Goal: Task Accomplishment & Management: Complete application form

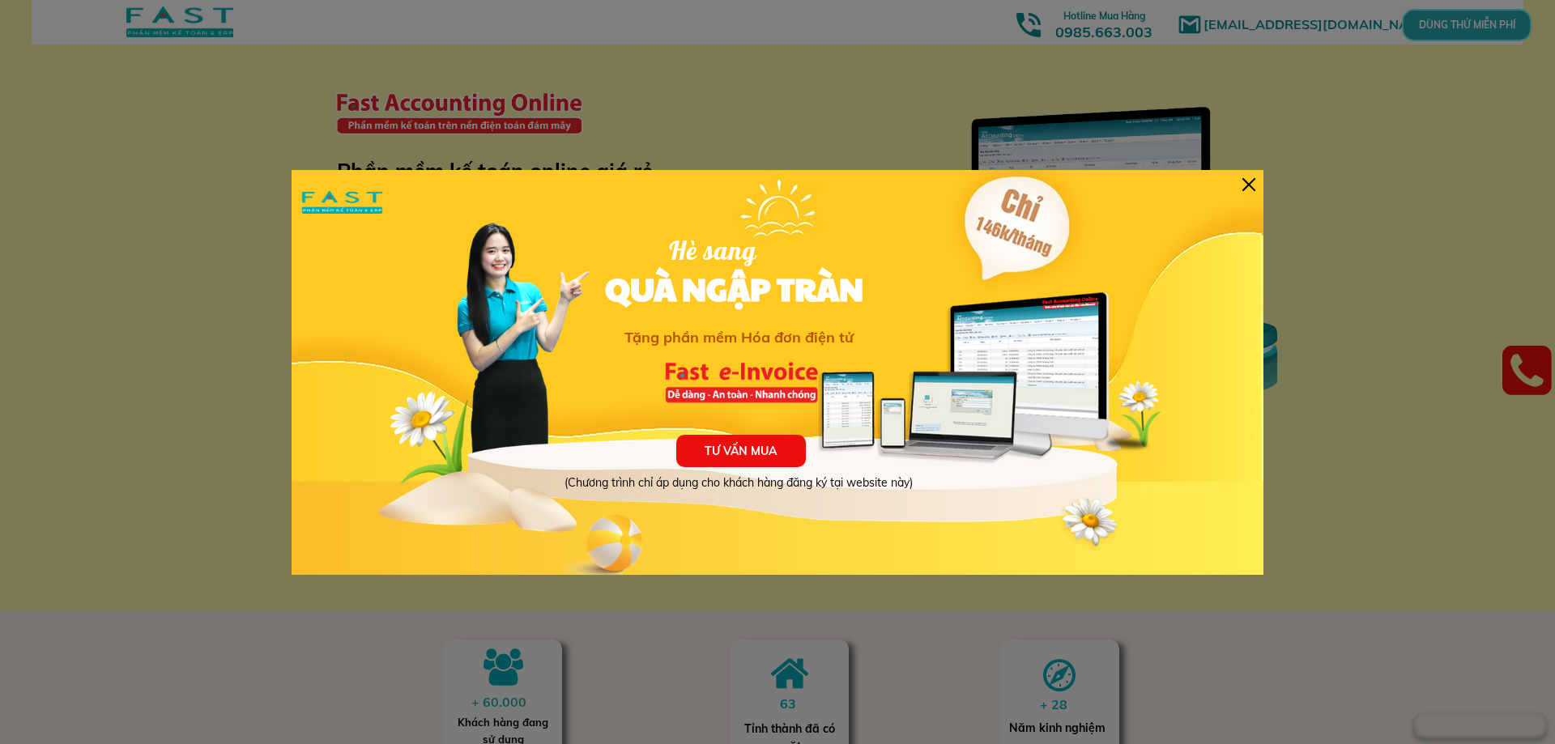
click at [273, 190] on div at bounding box center [777, 372] width 1555 height 744
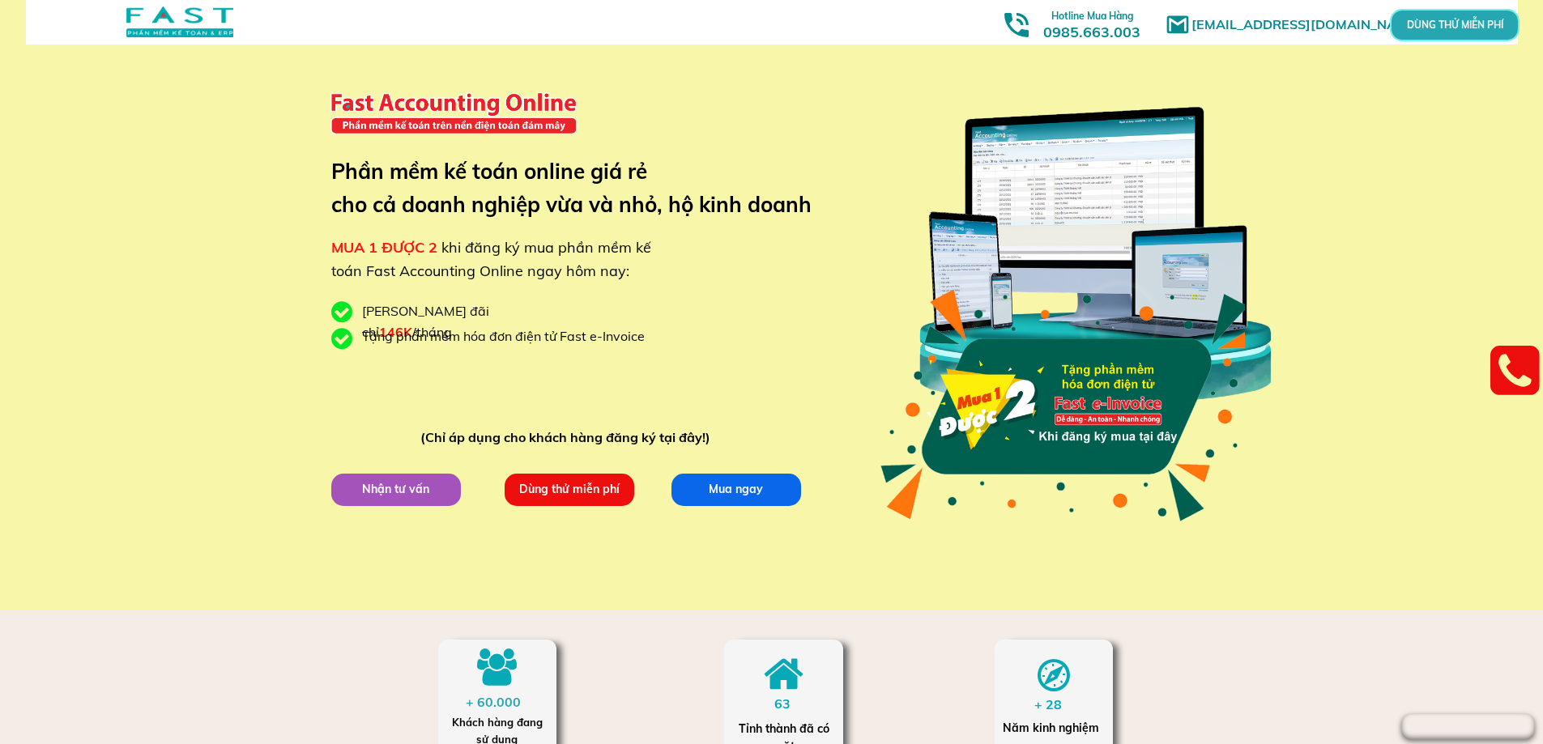
click at [553, 481] on p "Dùng thử miễn phí" at bounding box center [569, 489] width 130 height 32
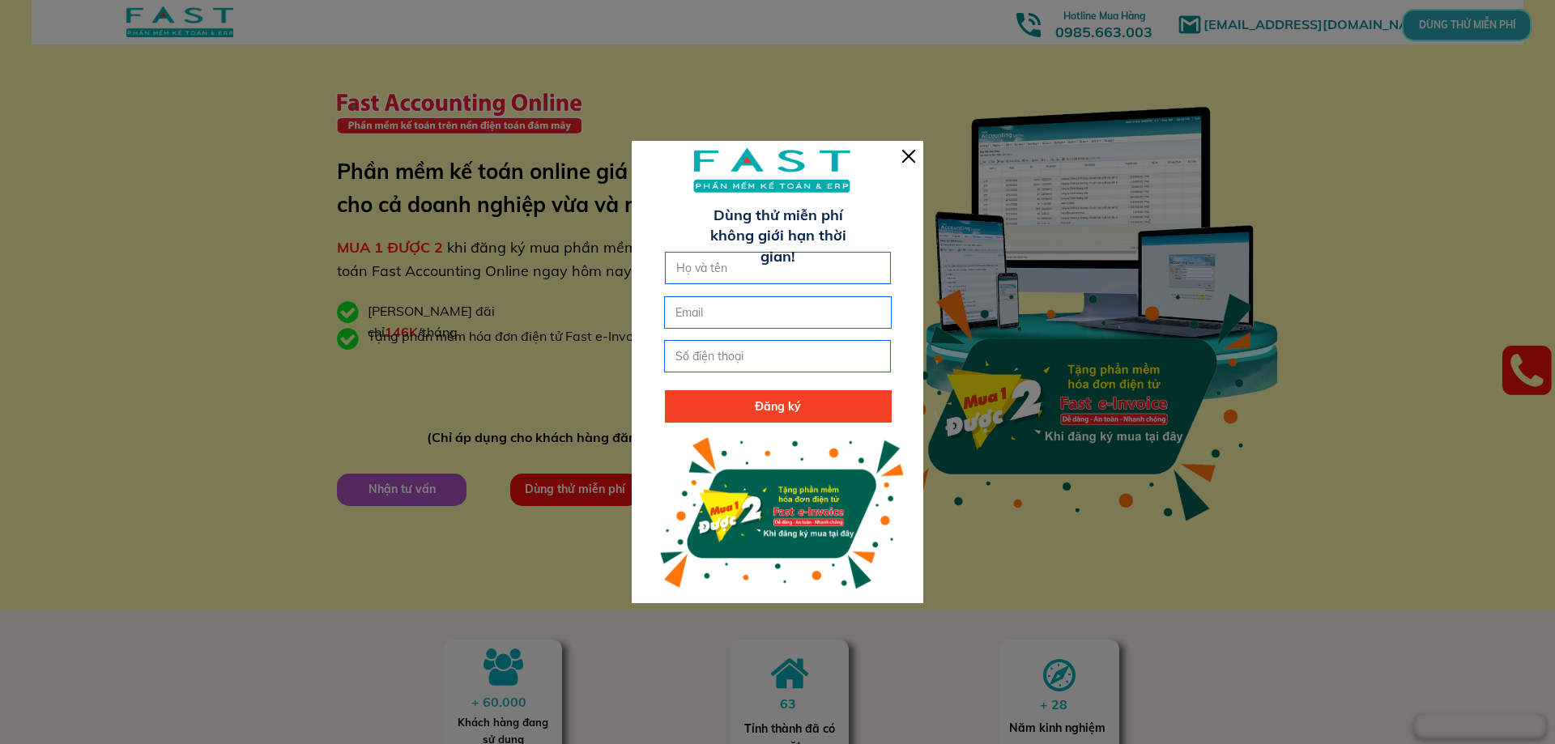
click at [502, 379] on div at bounding box center [777, 372] width 1555 height 744
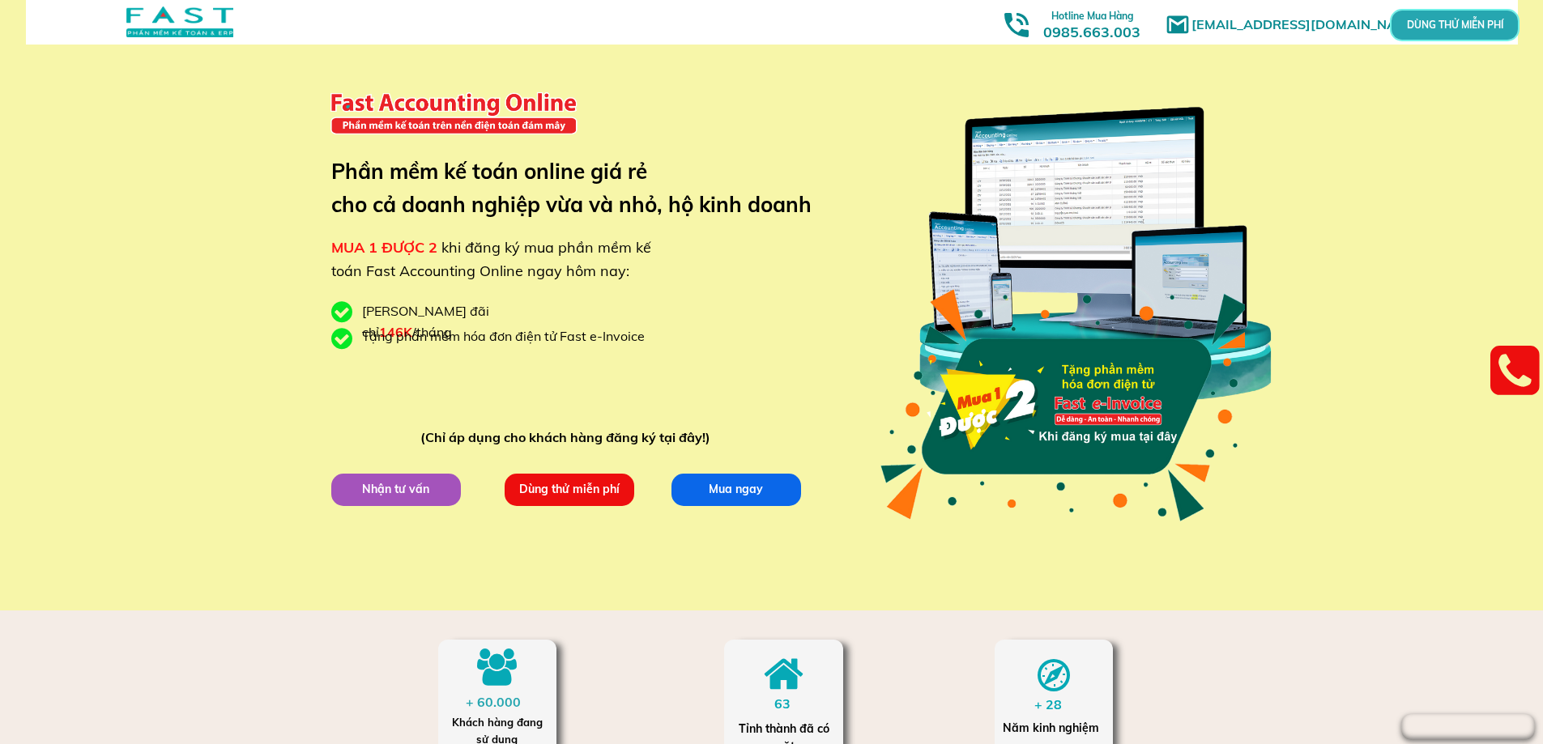
click at [598, 482] on p "Dùng thử miễn phí" at bounding box center [569, 489] width 130 height 32
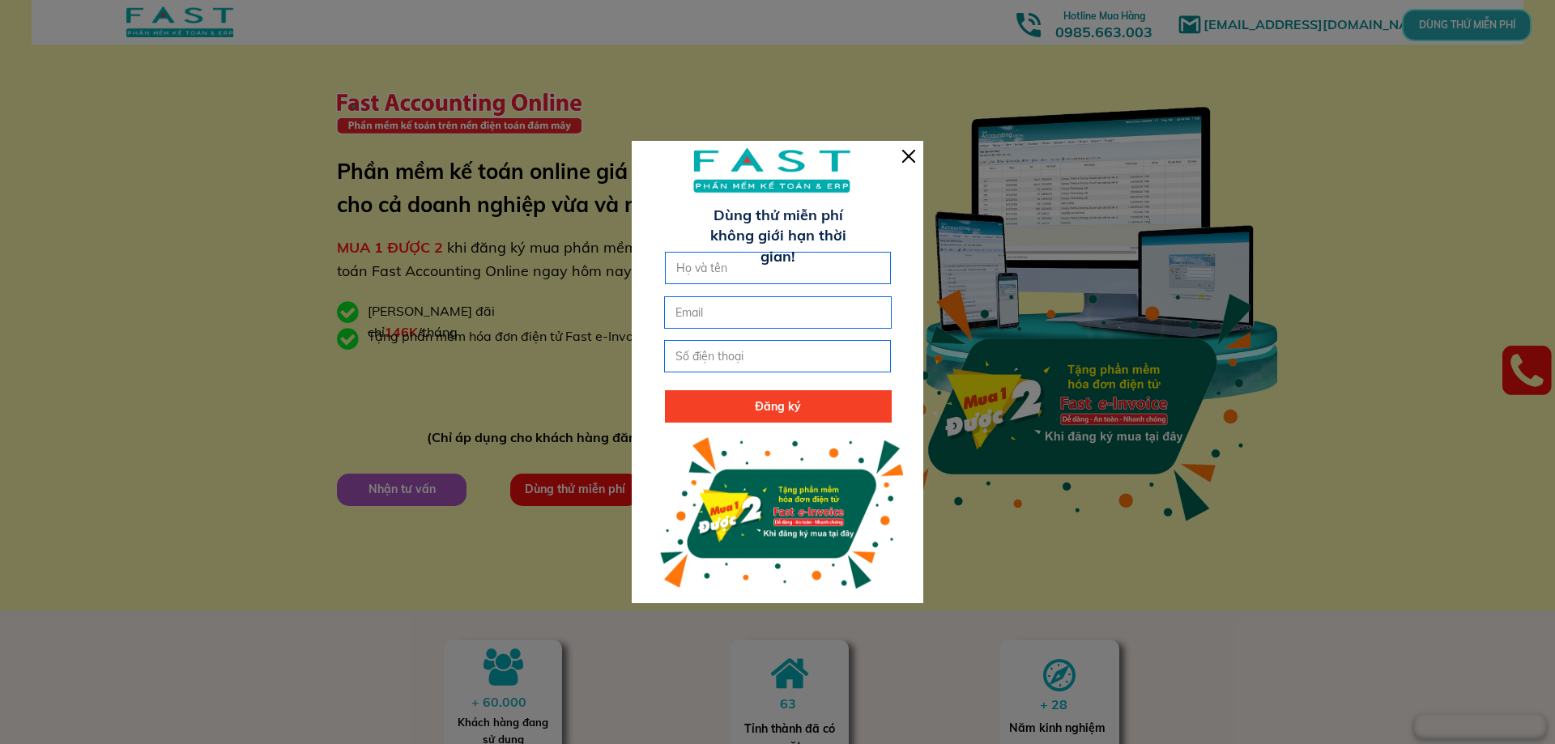
drag, startPoint x: 889, startPoint y: 236, endPoint x: 884, endPoint y: 255, distance: 19.5
click at [884, 254] on div "Đăng ký [PERSON_NAME] thử miễn phí không [PERSON_NAME] [PERSON_NAME]!" at bounding box center [778, 372] width 292 height 462
click at [879, 255] on input "text" at bounding box center [778, 268] width 212 height 31
click at [202, 236] on div at bounding box center [777, 372] width 1555 height 744
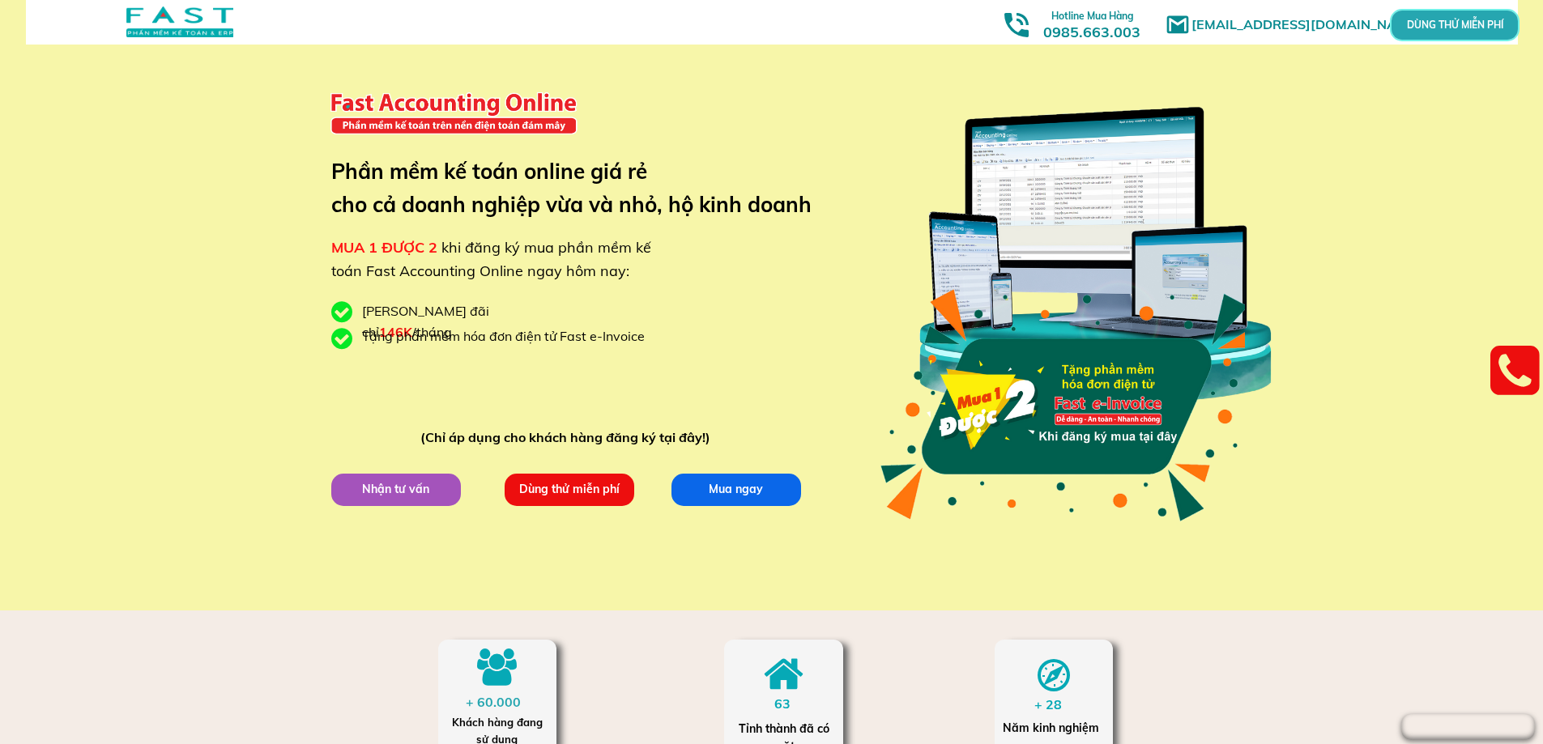
click at [546, 491] on p "Dùng thử miễn phí" at bounding box center [569, 490] width 142 height 36
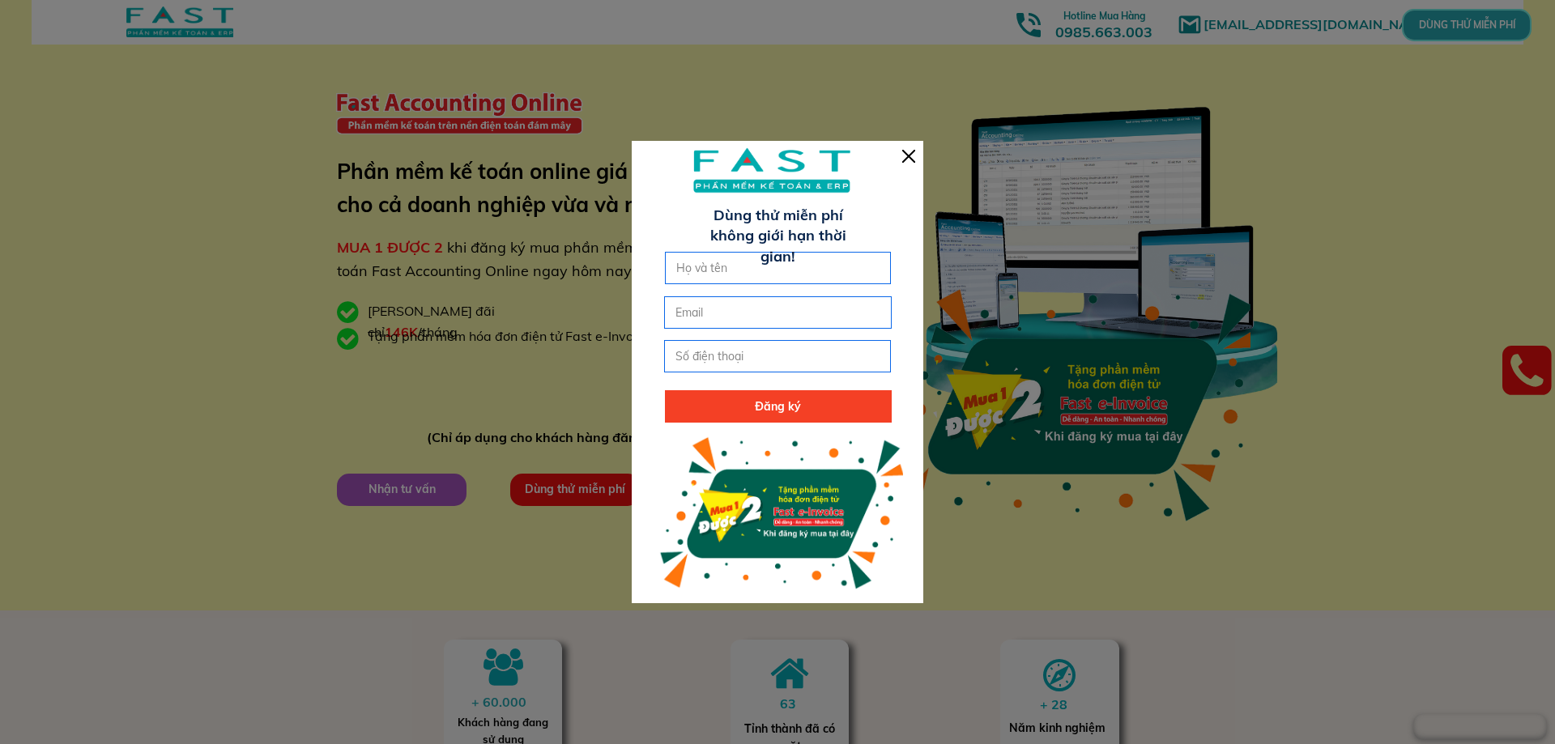
click at [752, 269] on input "text" at bounding box center [778, 268] width 212 height 31
type input "0"
type input "[PERSON_NAME]"
type input "[EMAIL_ADDRESS][DOMAIN_NAME]"
type input "0932255582"
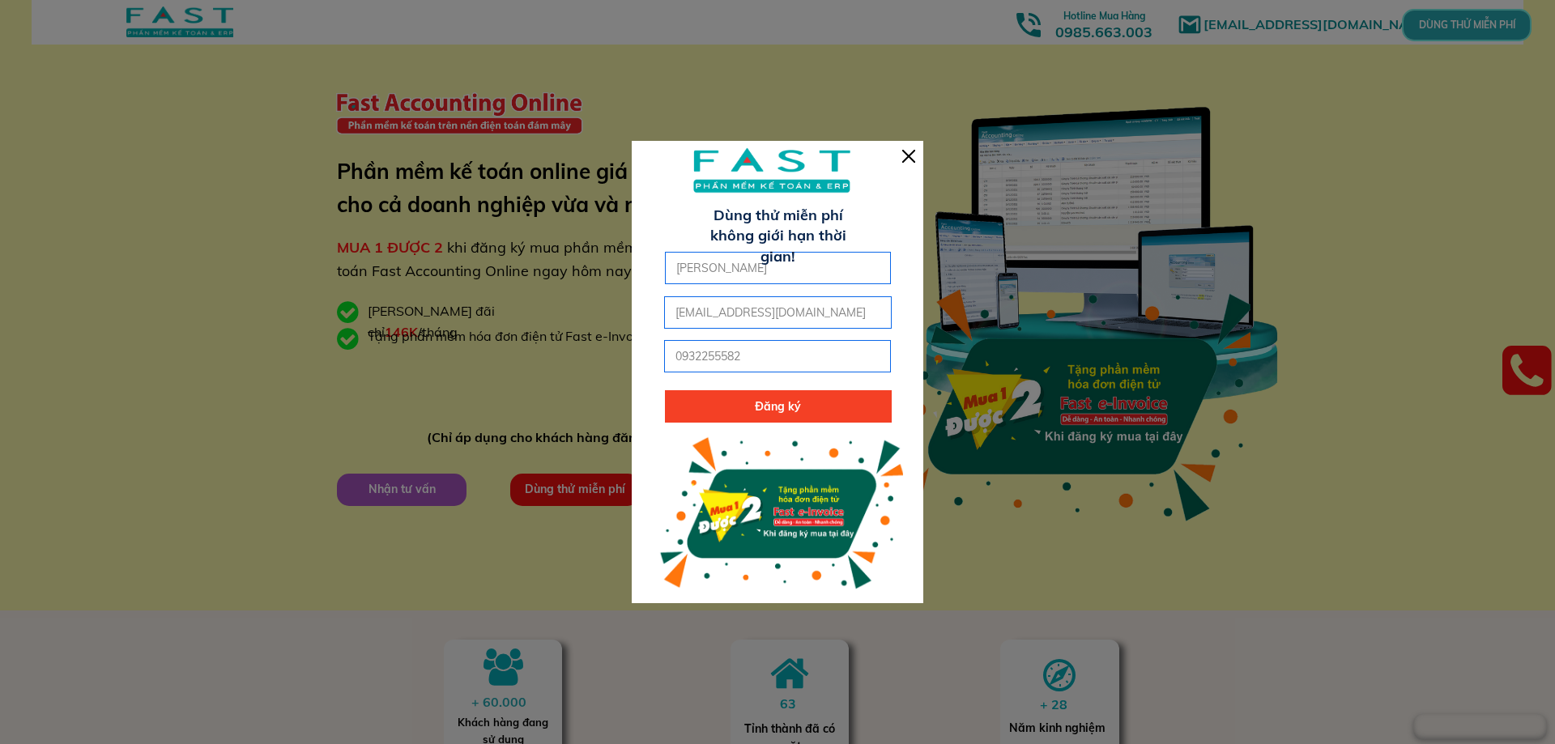
click at [768, 417] on p "Đăng ký" at bounding box center [778, 406] width 227 height 32
